Goal: Check status

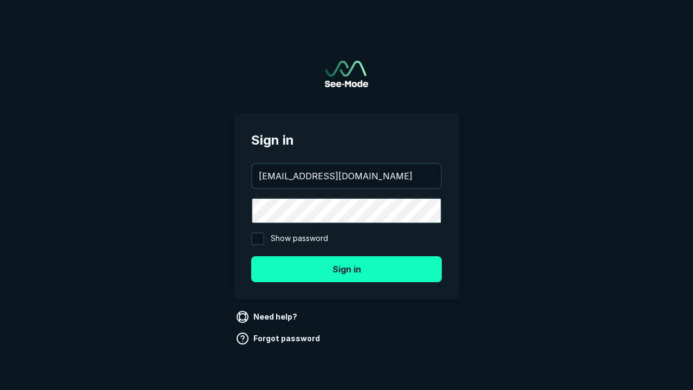
click at [347, 269] on button "Sign in" at bounding box center [346, 269] width 191 height 26
